Goal: Task Accomplishment & Management: Manage account settings

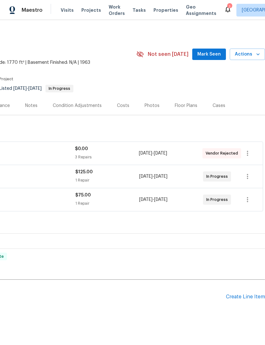
scroll to position [0, 94]
click at [248, 154] on icon "button" at bounding box center [247, 153] width 8 height 8
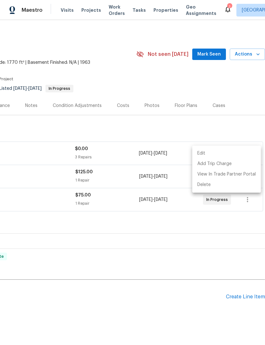
click at [210, 152] on li "Edit" at bounding box center [226, 153] width 69 height 10
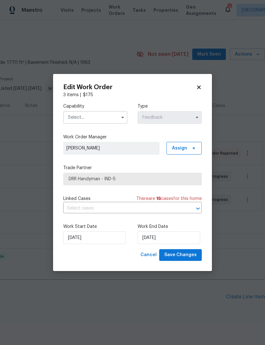
click at [120, 118] on icon "button" at bounding box center [122, 117] width 5 height 5
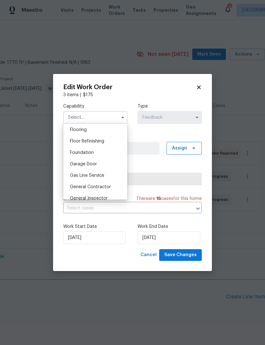
scroll to position [253, 0]
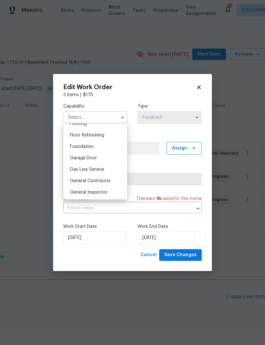
click at [73, 180] on span "General Contractor" at bounding box center [90, 181] width 41 height 4
type input "General Contractor"
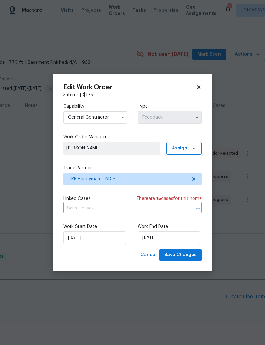
click at [194, 117] on icon "button" at bounding box center [196, 117] width 5 height 5
click at [82, 241] on input "[DATE]" at bounding box center [94, 237] width 63 height 13
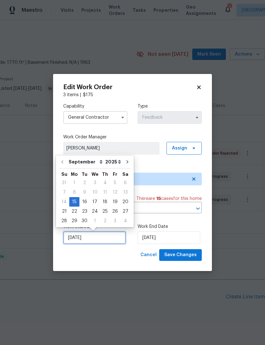
scroll to position [12, 0]
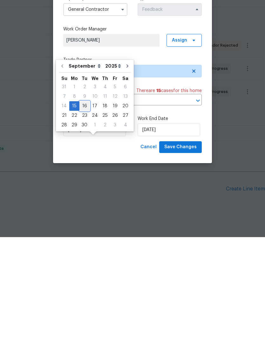
click at [83, 209] on div "16" at bounding box center [84, 213] width 10 height 9
type input "[DATE]"
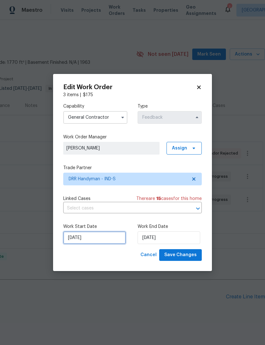
click at [76, 239] on input "[DATE]" at bounding box center [94, 237] width 63 height 13
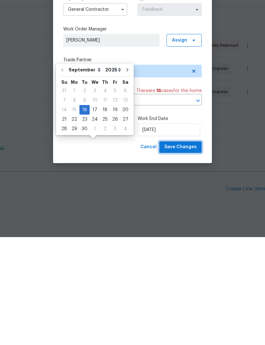
click at [191, 251] on span "Save Changes" at bounding box center [180, 255] width 32 height 8
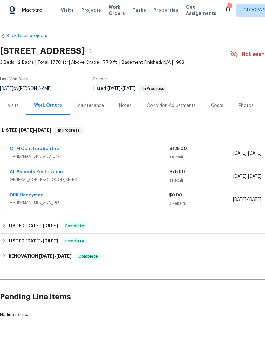
scroll to position [0, 0]
click at [22, 193] on link "DRR Handyman" at bounding box center [27, 195] width 34 height 4
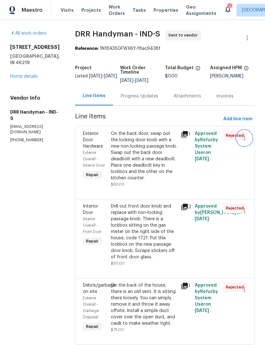
click at [243, 141] on icon "button" at bounding box center [244, 138] width 8 height 8
click at [158, 168] on div at bounding box center [132, 172] width 265 height 345
click at [15, 79] on link "Home details" at bounding box center [24, 76] width 28 height 4
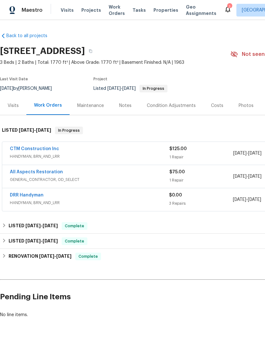
click at [29, 195] on link "DRR Handyman" at bounding box center [27, 195] width 34 height 4
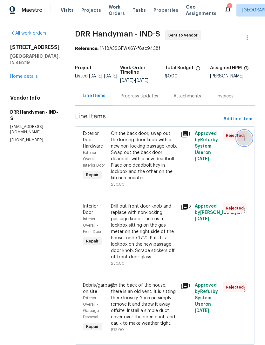
click at [241, 141] on icon "button" at bounding box center [244, 138] width 8 height 8
click at [99, 158] on div at bounding box center [132, 172] width 265 height 345
click at [18, 79] on link "Home details" at bounding box center [24, 76] width 28 height 4
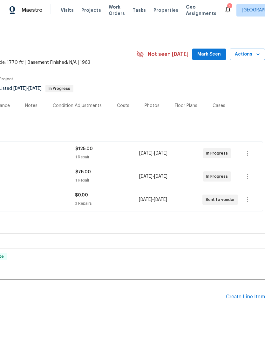
scroll to position [0, 94]
click at [252, 204] on button "button" at bounding box center [247, 199] width 15 height 15
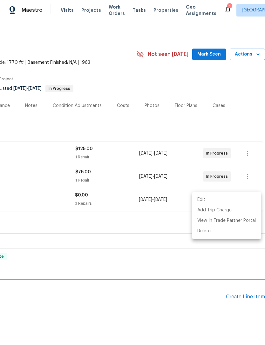
click at [230, 199] on li "Edit" at bounding box center [226, 200] width 69 height 10
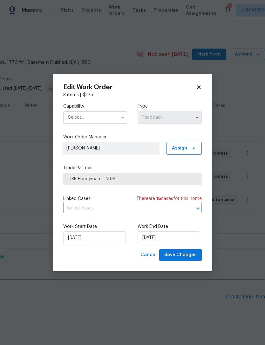
click at [74, 117] on input "text" at bounding box center [95, 117] width 64 height 13
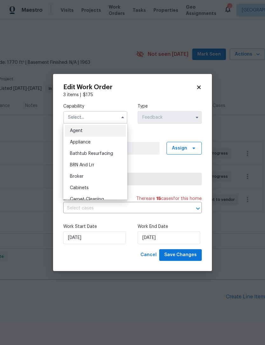
click at [200, 87] on icon at bounding box center [199, 87] width 6 height 6
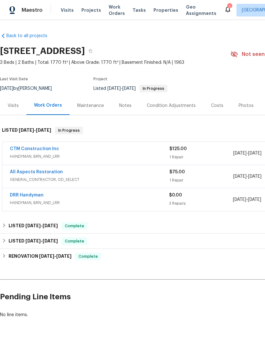
scroll to position [0, 0]
click at [23, 150] on link "CTM Construction Inc" at bounding box center [34, 149] width 49 height 4
click at [22, 197] on link "DRR Handyman" at bounding box center [27, 195] width 34 height 4
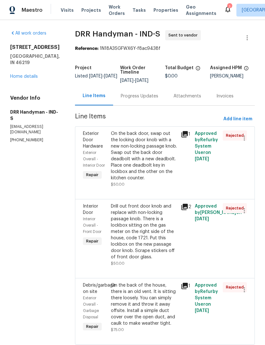
click at [19, 79] on link "Home details" at bounding box center [24, 76] width 28 height 4
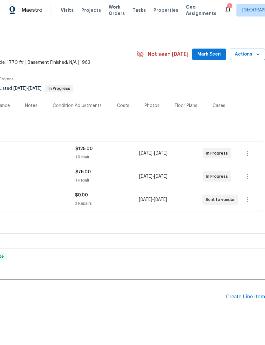
scroll to position [0, 94]
click at [231, 197] on span "Sent to vendor" at bounding box center [221, 199] width 32 height 6
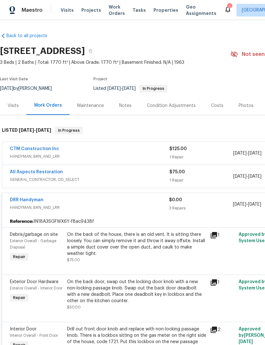
scroll to position [0, 0]
click at [73, 243] on div "On the back of the house, there is an old vent. It is sitting there loosely. Yo…" at bounding box center [136, 243] width 139 height 25
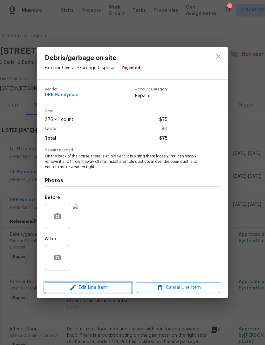
click at [76, 288] on icon "button" at bounding box center [73, 288] width 8 height 8
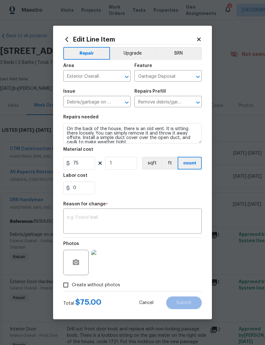
click at [69, 217] on textarea at bounding box center [132, 221] width 131 height 13
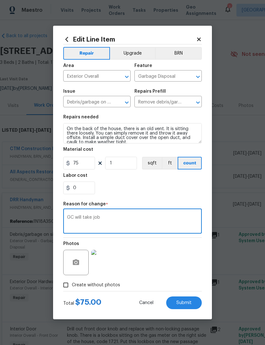
type textarea "GC will take job"
click at [197, 192] on div "0" at bounding box center [132, 188] width 138 height 13
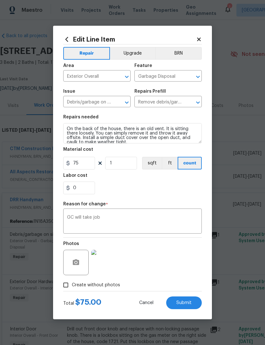
click at [197, 307] on button "Submit" at bounding box center [184, 302] width 36 height 13
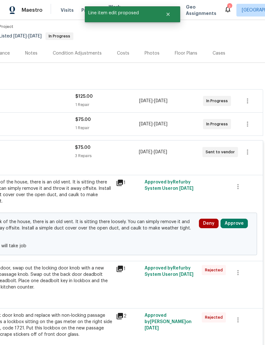
scroll to position [52, 94]
click at [61, 280] on div "On the back door, swap out the locking door knob with a new non-locking passage…" at bounding box center [42, 277] width 139 height 25
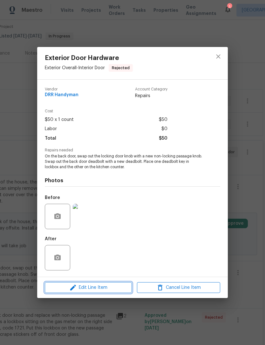
click at [75, 289] on icon "button" at bounding box center [73, 288] width 8 height 8
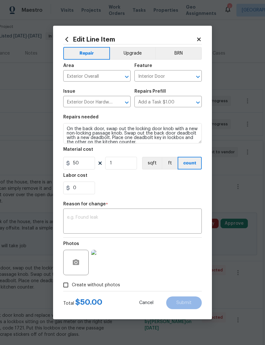
click at [75, 219] on textarea at bounding box center [132, 221] width 131 height 13
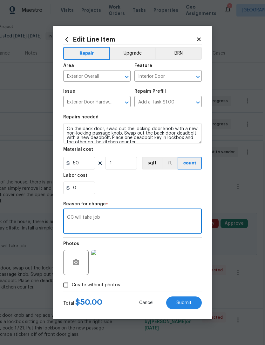
type textarea "GC will take job"
click at [187, 193] on div "0" at bounding box center [132, 188] width 138 height 13
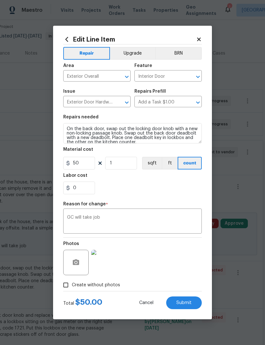
click at [193, 302] on button "Submit" at bounding box center [184, 302] width 36 height 13
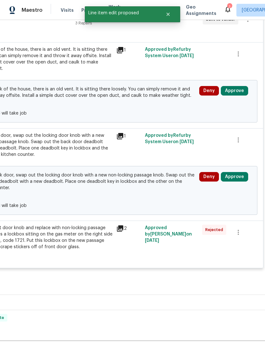
scroll to position [185, 94]
click at [43, 241] on div "Drill out front door knob and replace with non-locking passage knob. There is a…" at bounding box center [42, 237] width 139 height 25
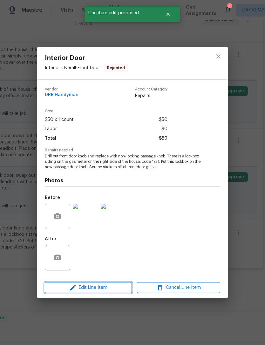
click at [72, 291] on icon "button" at bounding box center [73, 288] width 8 height 8
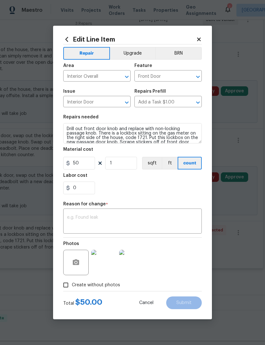
click at [72, 215] on div "x ​" at bounding box center [132, 221] width 138 height 23
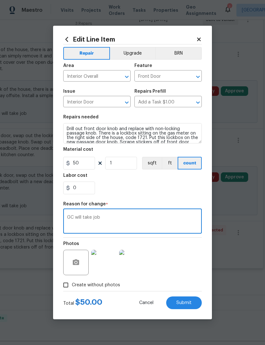
type textarea "GC will take job"
click at [191, 192] on div "0" at bounding box center [132, 188] width 138 height 13
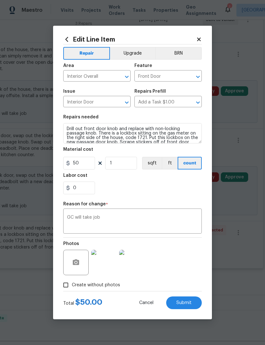
click at [190, 303] on span "Submit" at bounding box center [183, 303] width 15 height 5
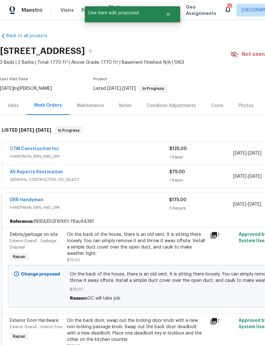
scroll to position [0, 0]
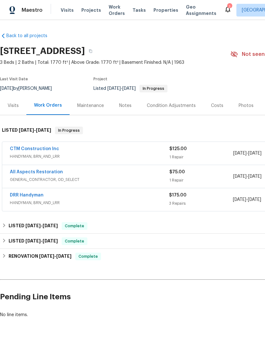
click at [18, 196] on link "DRR Handyman" at bounding box center [27, 195] width 34 height 4
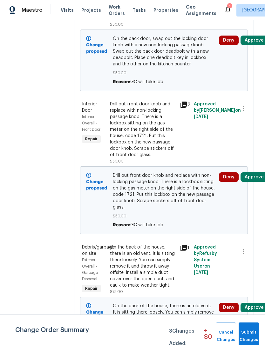
scroll to position [159, 1]
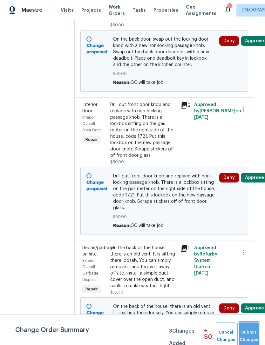
click at [250, 331] on span "Submit Changes" at bounding box center [248, 336] width 14 height 15
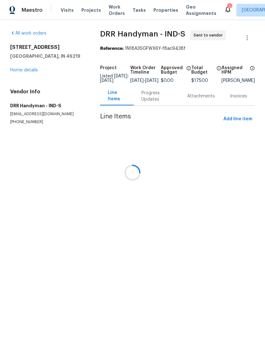
scroll to position [0, 0]
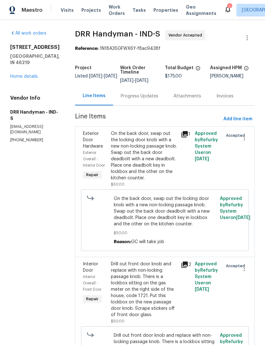
click at [22, 79] on link "Home details" at bounding box center [24, 76] width 28 height 4
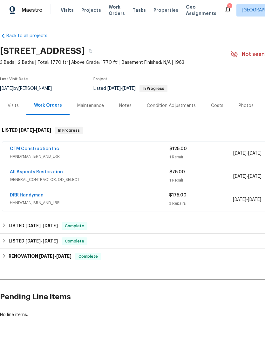
click at [25, 196] on link "DRR Handyman" at bounding box center [27, 195] width 34 height 4
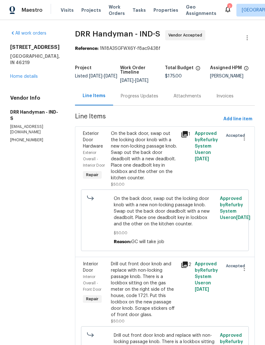
click at [16, 79] on link "Home details" at bounding box center [24, 76] width 28 height 4
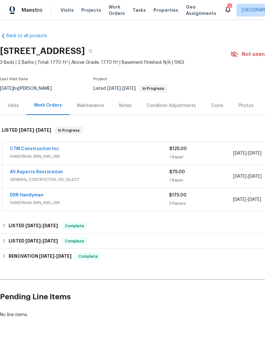
click at [26, 170] on link "All Aspects Restoration" at bounding box center [36, 172] width 53 height 4
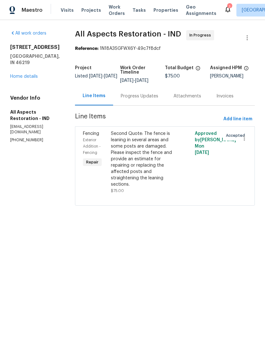
click at [23, 74] on link "Home details" at bounding box center [24, 76] width 28 height 4
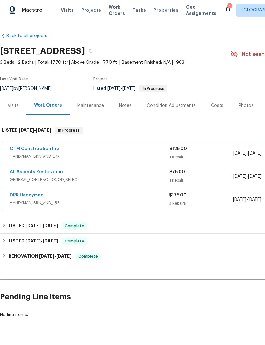
click at [35, 173] on link "All Aspects Restoration" at bounding box center [36, 172] width 53 height 4
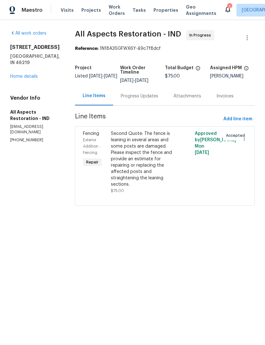
click at [148, 96] on div "Progress Updates" at bounding box center [139, 96] width 37 height 6
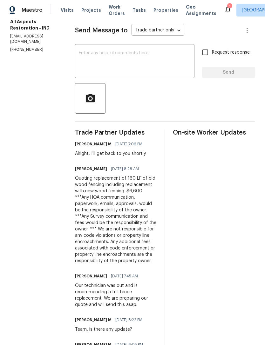
scroll to position [91, 0]
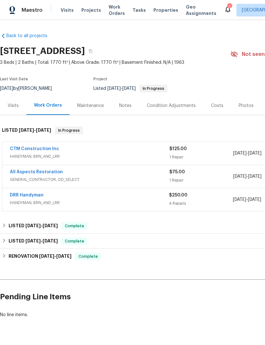
click at [21, 197] on link "DRR Handyman" at bounding box center [27, 195] width 34 height 4
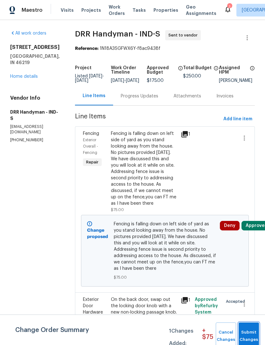
click at [248, 331] on span "Submit Changes" at bounding box center [248, 336] width 14 height 15
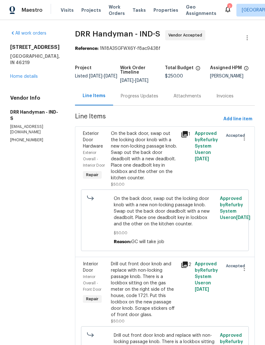
click at [224, 10] on icon at bounding box center [228, 9] width 8 height 8
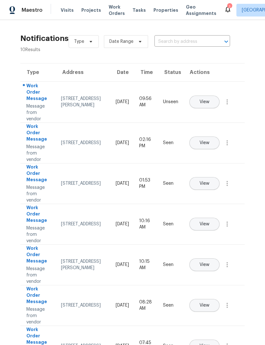
click at [61, 98] on div "[STREET_ADDRESS][PERSON_NAME]" at bounding box center [83, 102] width 44 height 13
click at [219, 96] on button "View" at bounding box center [204, 102] width 30 height 13
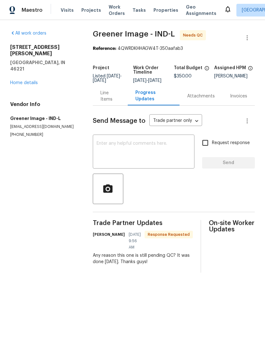
click at [107, 102] on div "Line Items" at bounding box center [110, 96] width 20 height 13
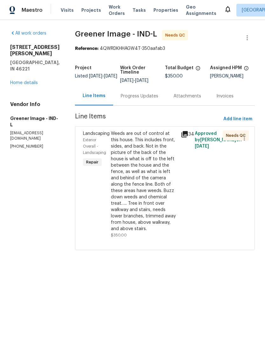
click at [118, 181] on div "Weeds are out of control at this house. This includes front, sides, and back. N…" at bounding box center [144, 181] width 66 height 102
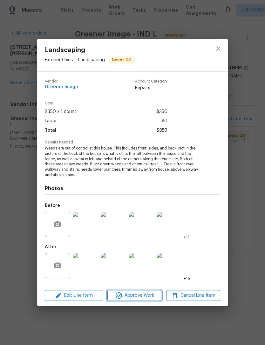
click at [123, 298] on span "Approve Work" at bounding box center [134, 296] width 50 height 8
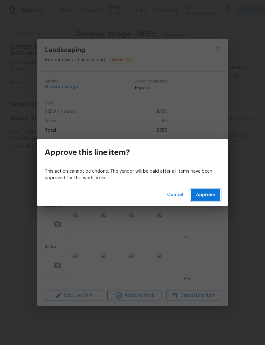
click at [212, 198] on span "Approve" at bounding box center [205, 195] width 19 height 8
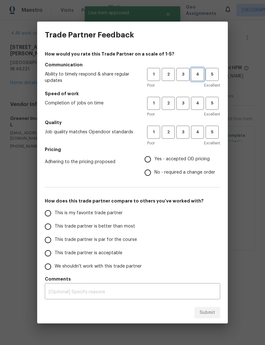
click at [194, 76] on span "4" at bounding box center [197, 74] width 12 height 7
click at [199, 106] on span "4" at bounding box center [197, 103] width 12 height 7
click at [195, 134] on span "4" at bounding box center [197, 132] width 12 height 7
click at [149, 160] on input "Yes - accepted OD pricing" at bounding box center [147, 159] width 13 height 13
radio input "true"
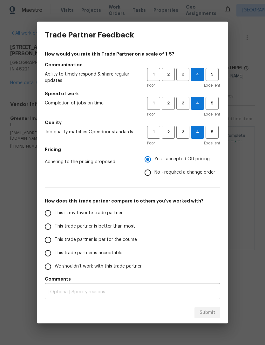
click at [48, 241] on input "This trade partner is par for the course" at bounding box center [47, 239] width 13 height 13
click at [213, 311] on span "Submit" at bounding box center [207, 313] width 16 height 8
radio input "true"
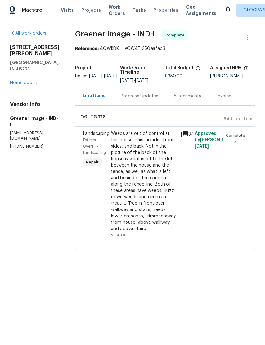
click at [19, 83] on link "Home details" at bounding box center [24, 83] width 28 height 4
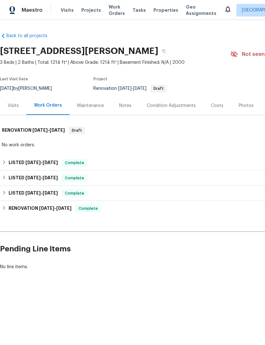
click at [131, 105] on div "Notes" at bounding box center [125, 105] width 28 height 19
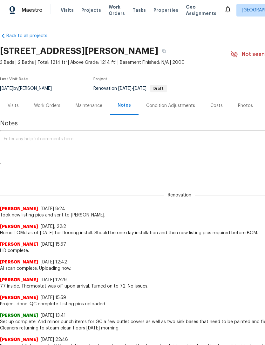
click at [46, 108] on div "Work Orders" at bounding box center [47, 105] width 26 height 6
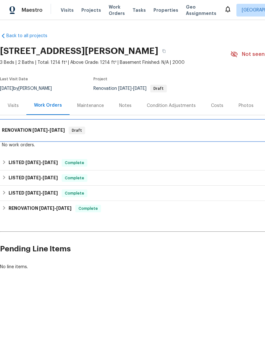
click at [16, 130] on h6 "RENOVATION 9/2/25 - 9/2/25" at bounding box center [33, 131] width 63 height 8
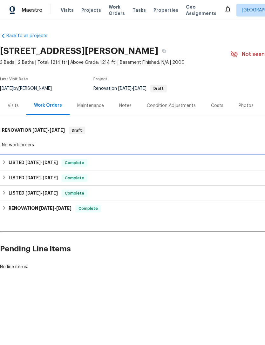
click at [26, 162] on span "9/2/25" at bounding box center [32, 162] width 15 height 4
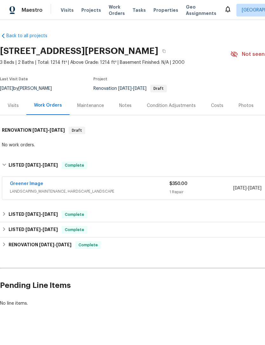
click at [27, 184] on link "Greener Image" at bounding box center [26, 184] width 33 height 4
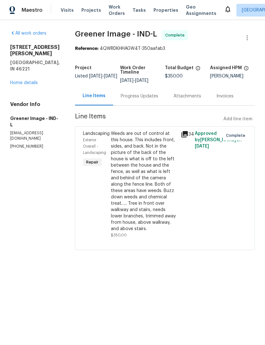
click at [141, 96] on div "Progress Updates" at bounding box center [139, 96] width 37 height 6
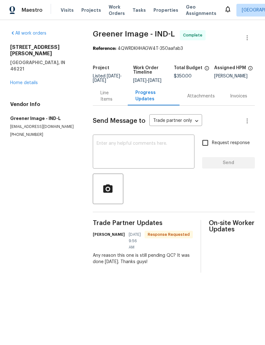
click at [100, 146] on textarea at bounding box center [143, 152] width 94 height 22
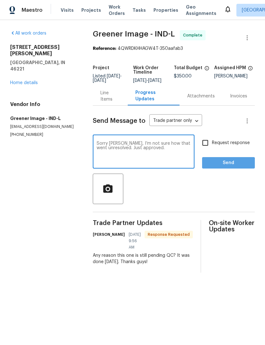
type textarea "Sorry Matt, I’m not sure how that went unresolved. Just approved."
click at [221, 167] on span "Send" at bounding box center [228, 163] width 43 height 8
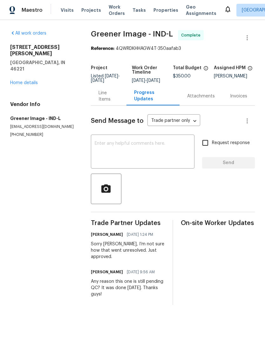
click at [38, 226] on section "All work orders 5210 Sandy Forge Dr Indianapolis, IN 46221 Home details Vendor …" at bounding box center [42, 167] width 65 height 275
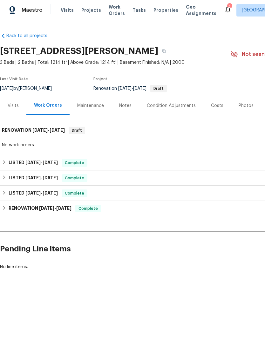
click at [227, 9] on div "4" at bounding box center [229, 7] width 4 height 6
click at [224, 5] on icon at bounding box center [228, 9] width 8 height 8
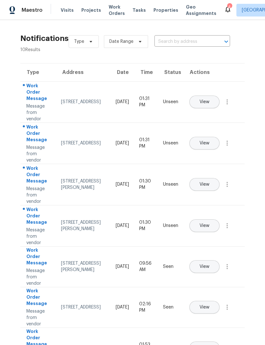
click at [219, 98] on button "View" at bounding box center [204, 102] width 30 height 13
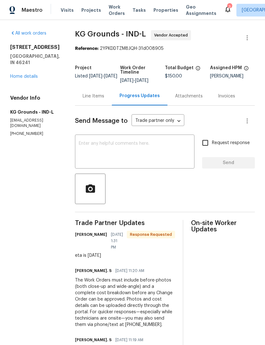
click at [225, 11] on icon at bounding box center [227, 9] width 5 height 6
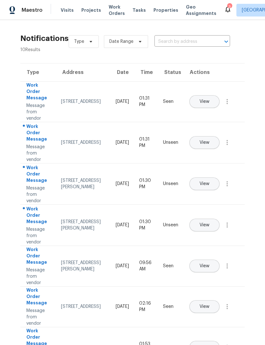
click at [32, 140] on div "Work Order Message" at bounding box center [38, 133] width 24 height 21
click at [219, 138] on button "View" at bounding box center [204, 142] width 30 height 13
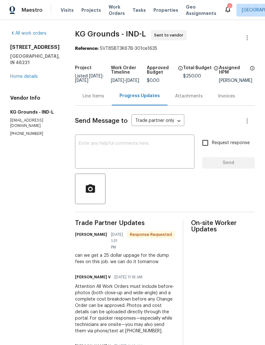
click at [224, 5] on icon at bounding box center [228, 9] width 8 height 8
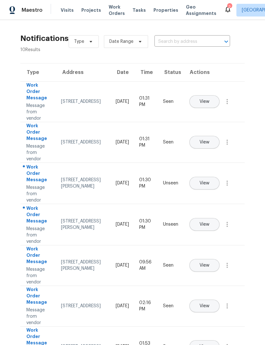
click at [219, 179] on button "View" at bounding box center [204, 183] width 30 height 13
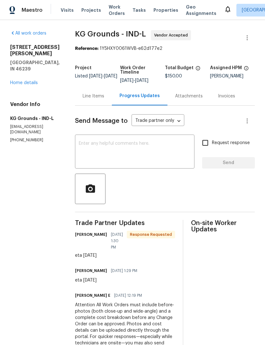
click at [224, 13] on icon at bounding box center [228, 9] width 8 height 8
